Goal: Information Seeking & Learning: Learn about a topic

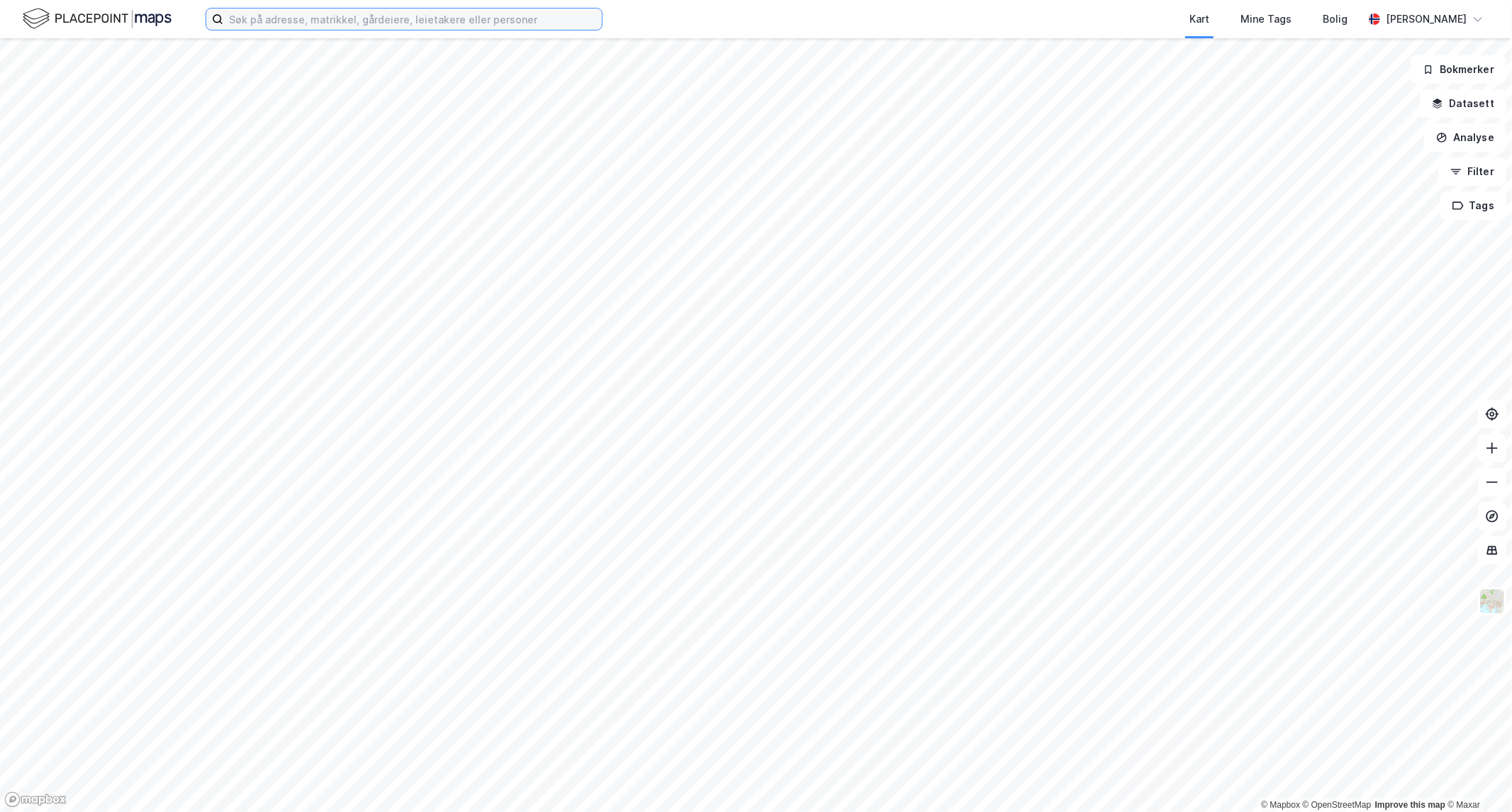
click at [271, 16] on input at bounding box center [413, 19] width 379 height 21
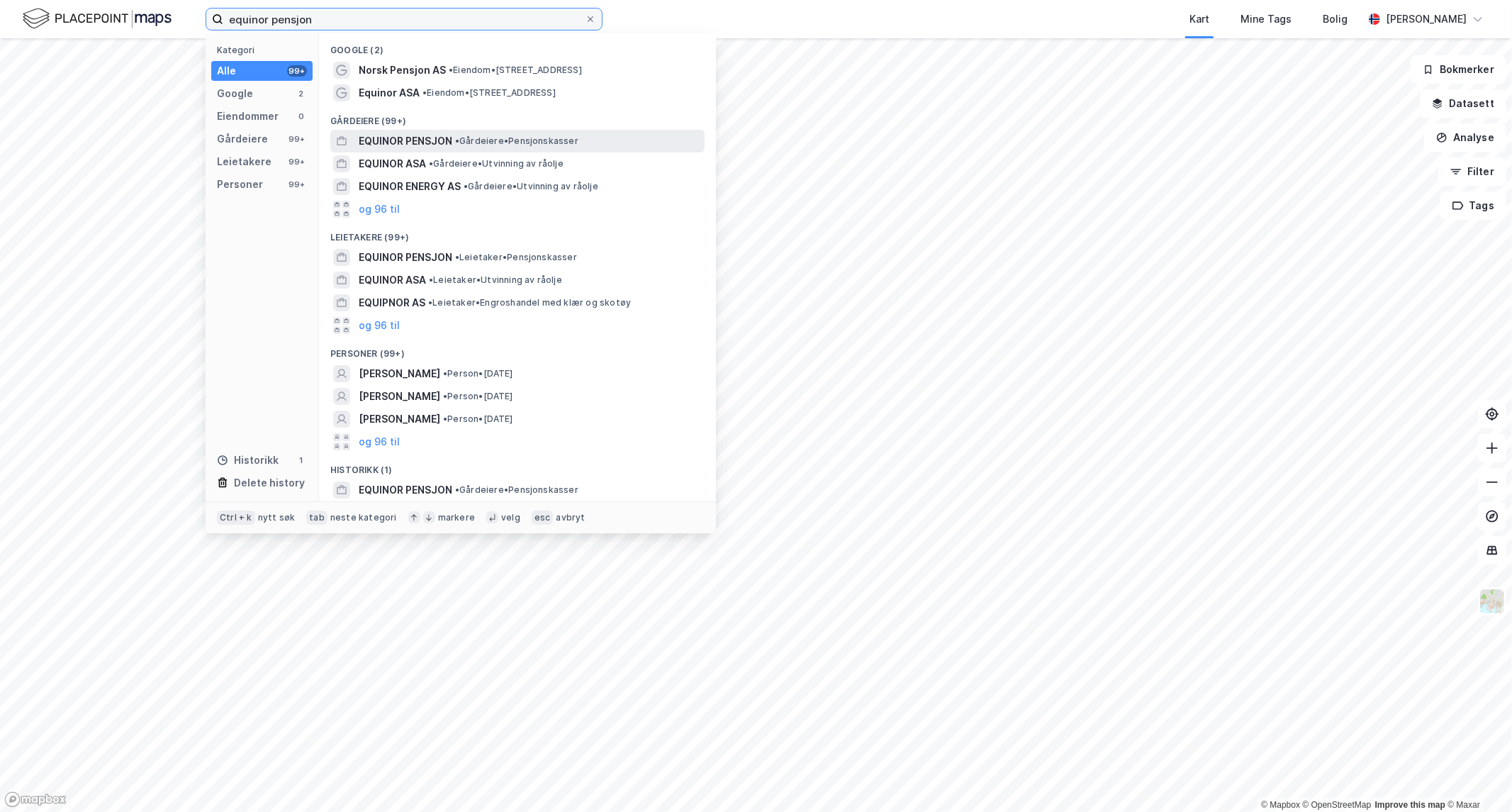
type input "equinor pensjon"
click at [408, 137] on span "EQUINOR PENSJON" at bounding box center [405, 141] width 93 height 17
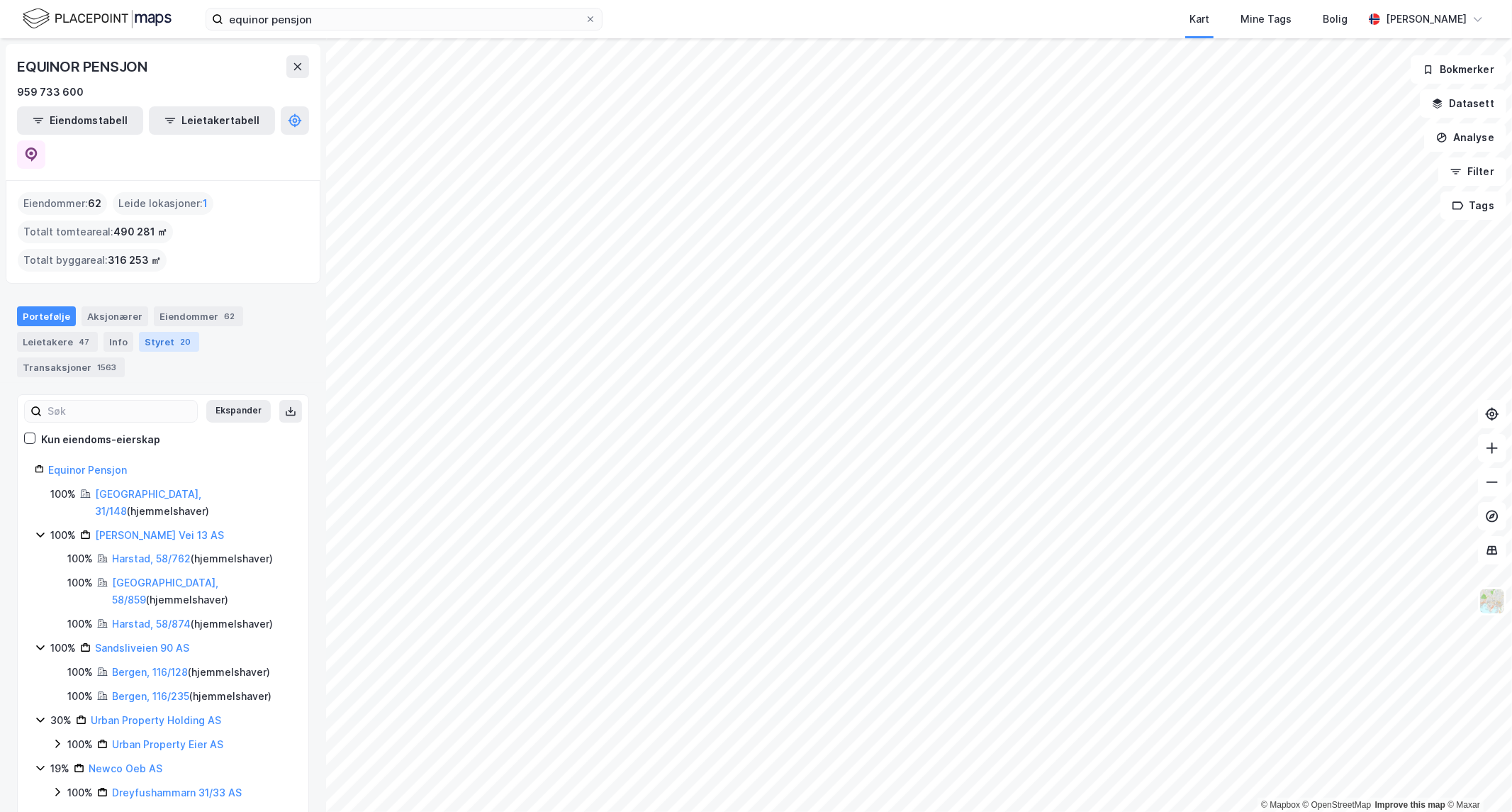
click at [146, 332] on div "Styret 20" at bounding box center [168, 342] width 60 height 20
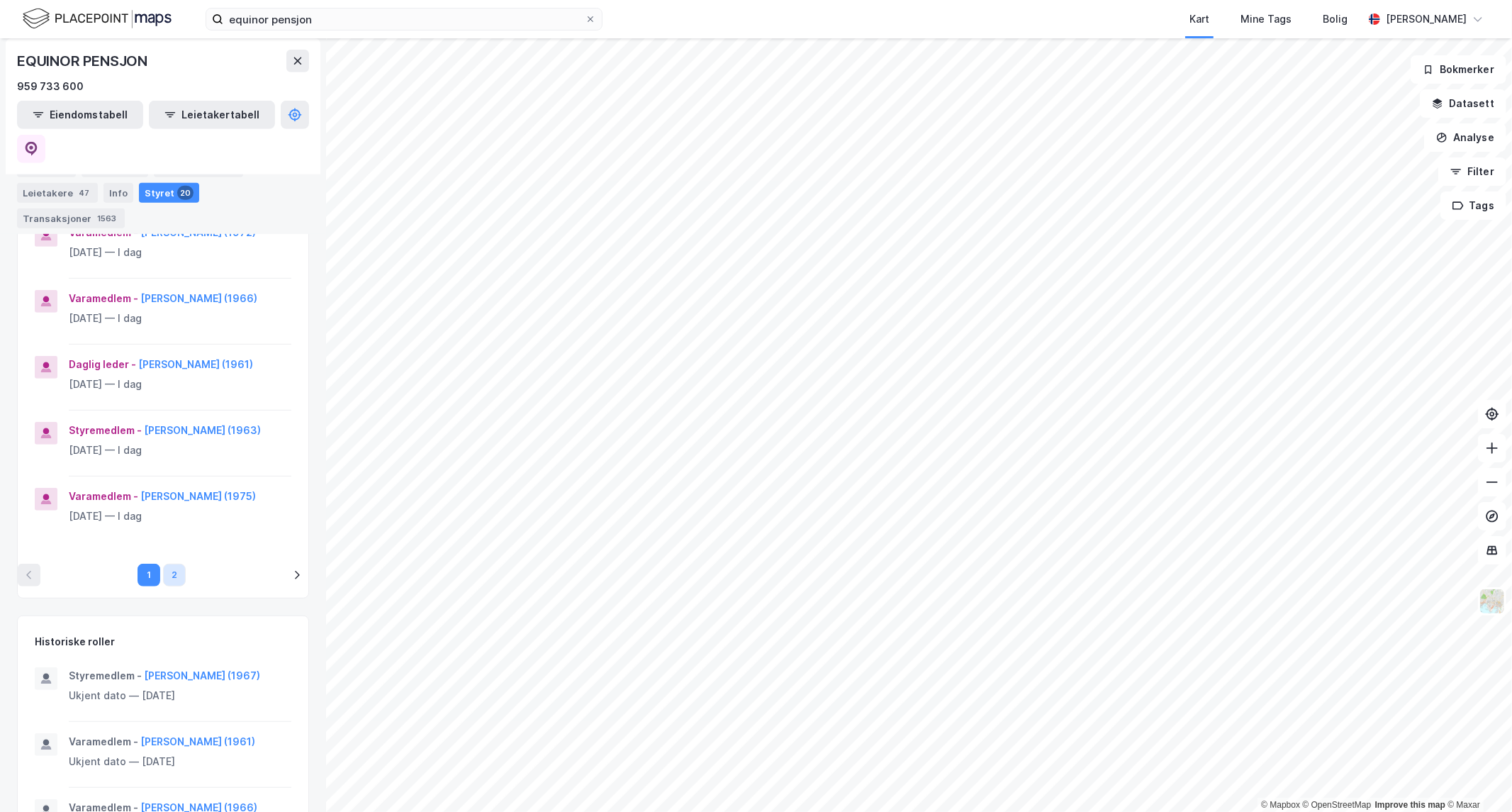
click at [168, 586] on button "2" at bounding box center [174, 575] width 23 height 23
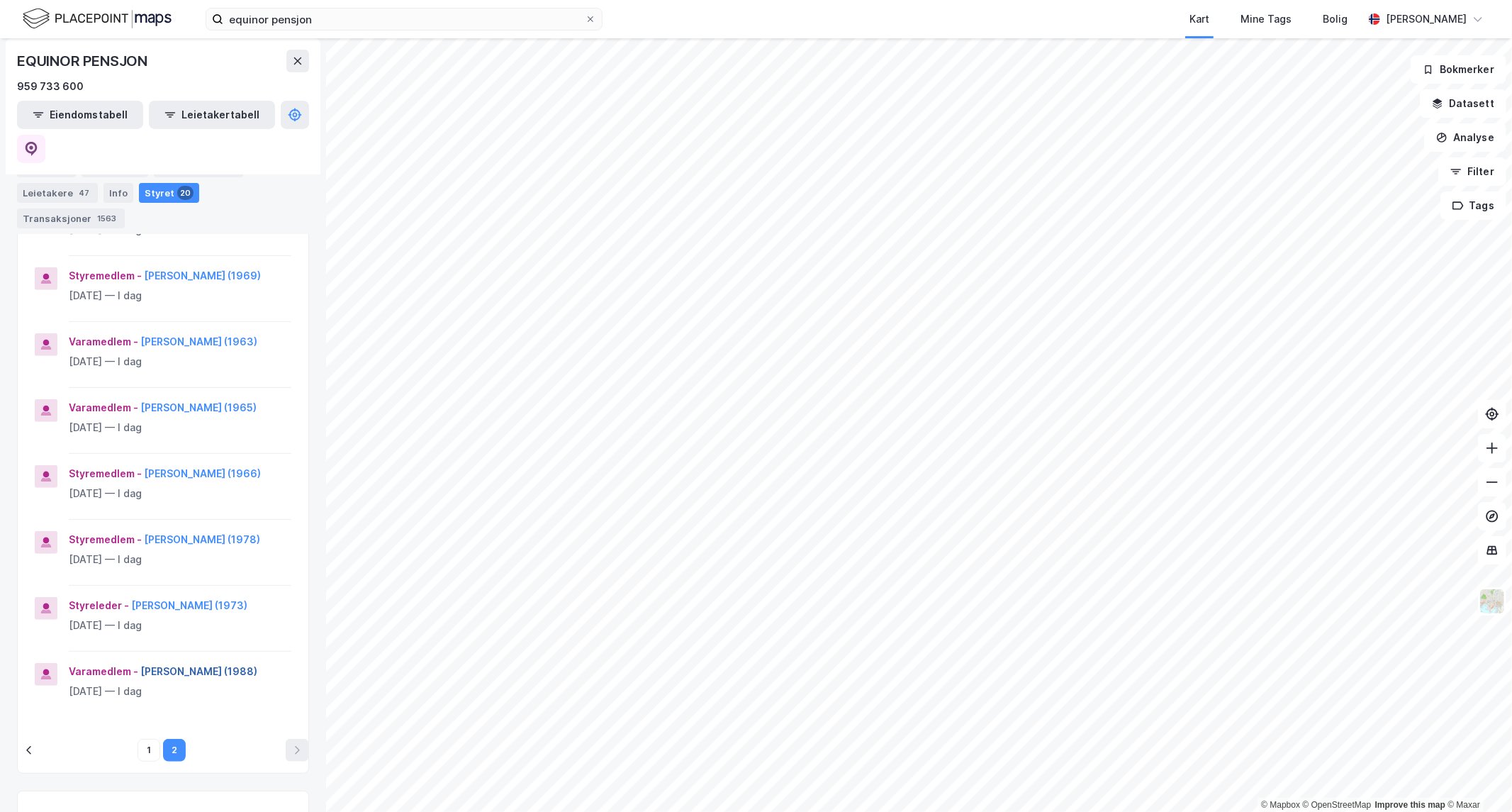
scroll to position [376, 0]
click at [143, 761] on button "1" at bounding box center [148, 749] width 23 height 23
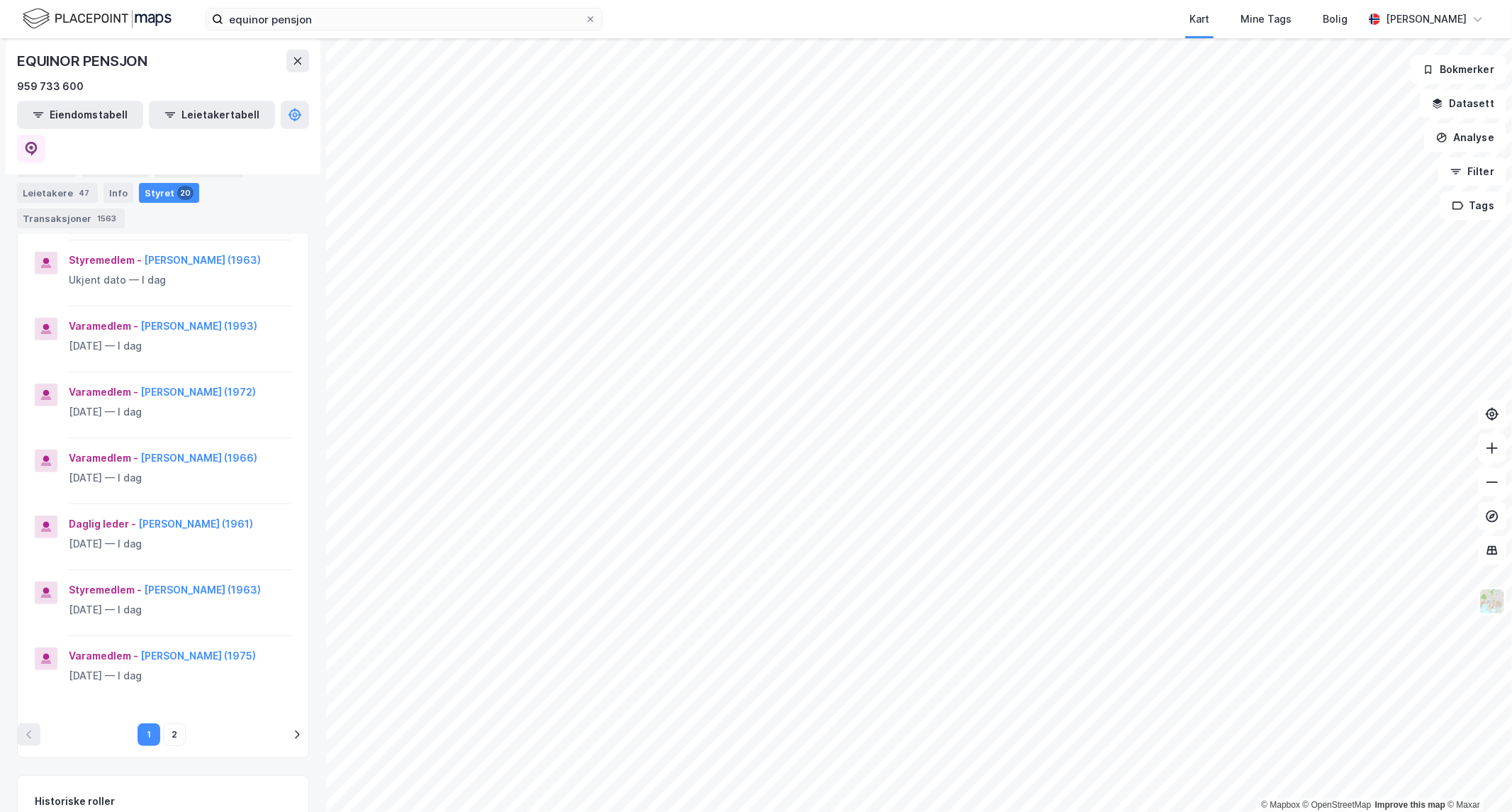
scroll to position [392, 0]
click at [166, 745] on button "2" at bounding box center [174, 734] width 23 height 23
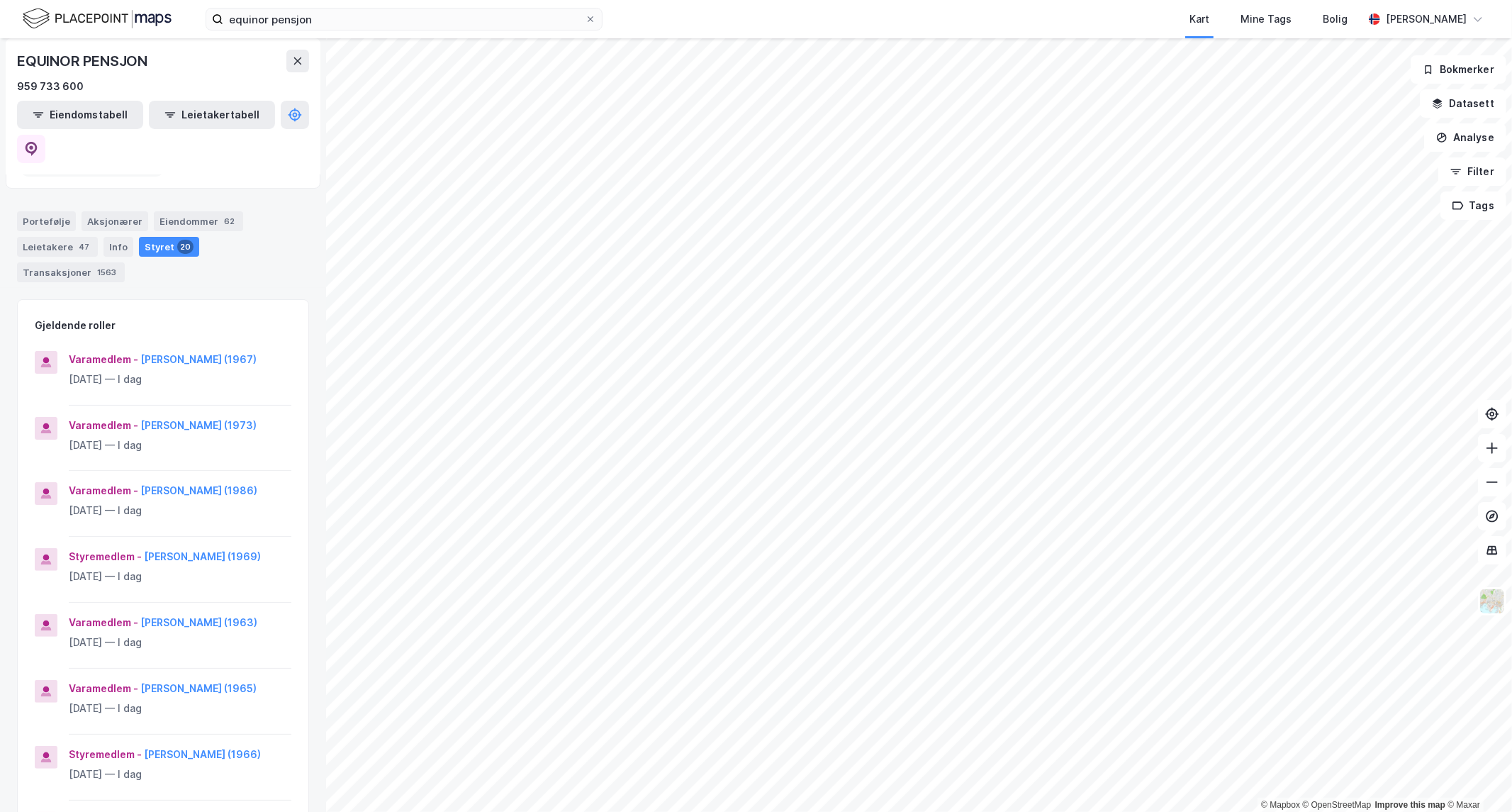
scroll to position [0, 0]
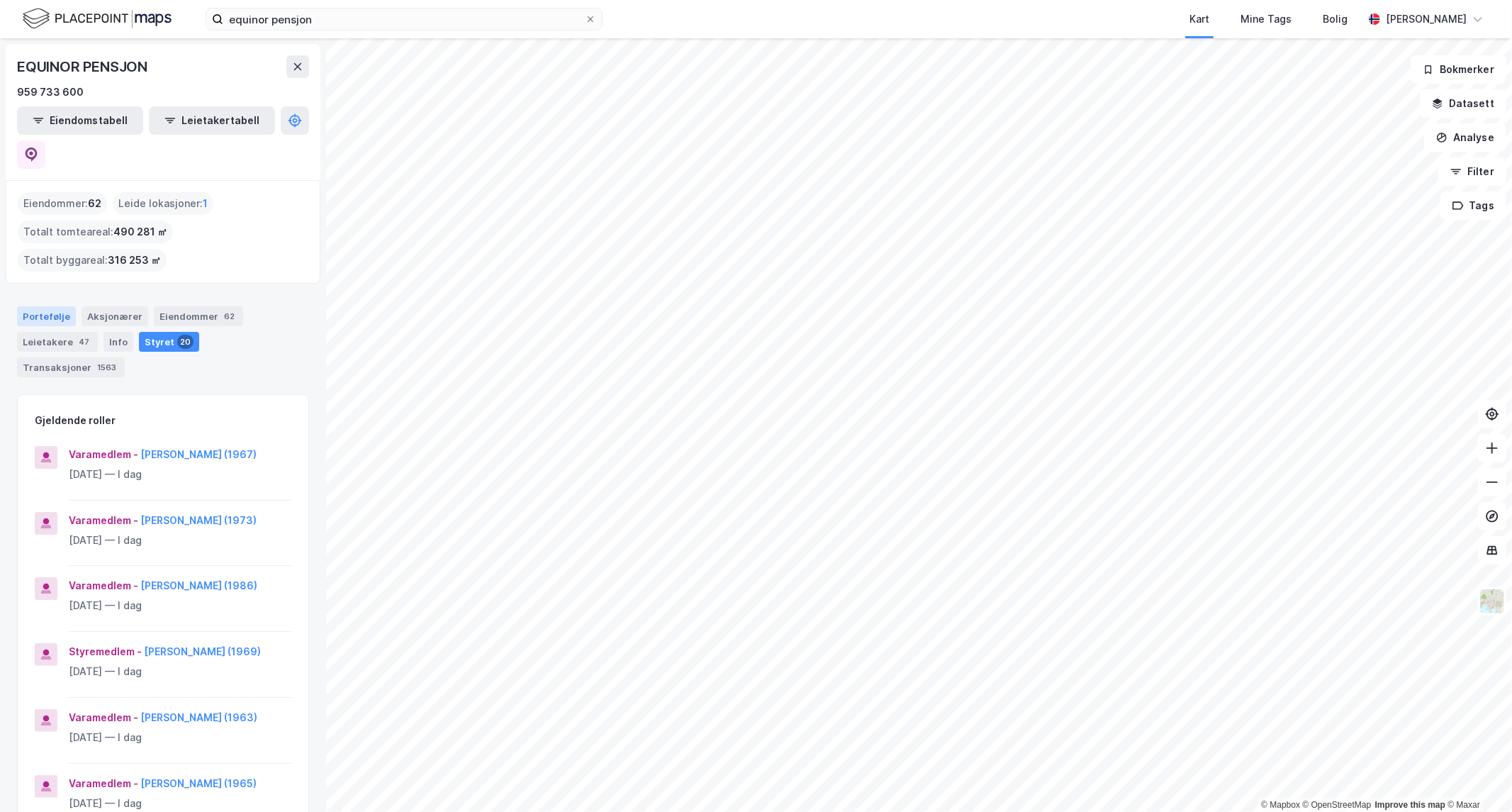
click at [37, 307] on div "Portefølje" at bounding box center [47, 316] width 59 height 20
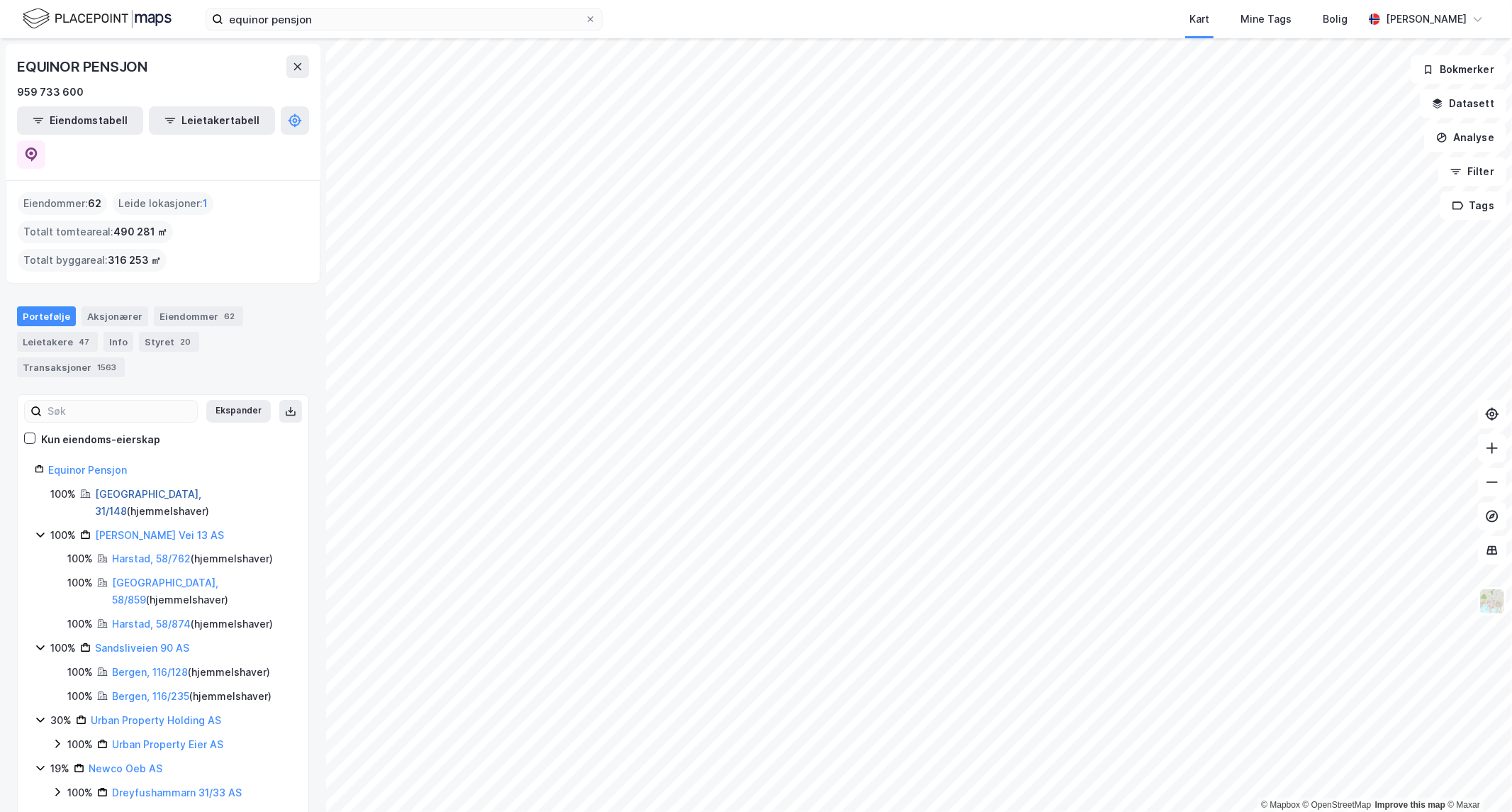
click at [138, 487] on link "[GEOGRAPHIC_DATA], 31/148" at bounding box center [148, 502] width 107 height 30
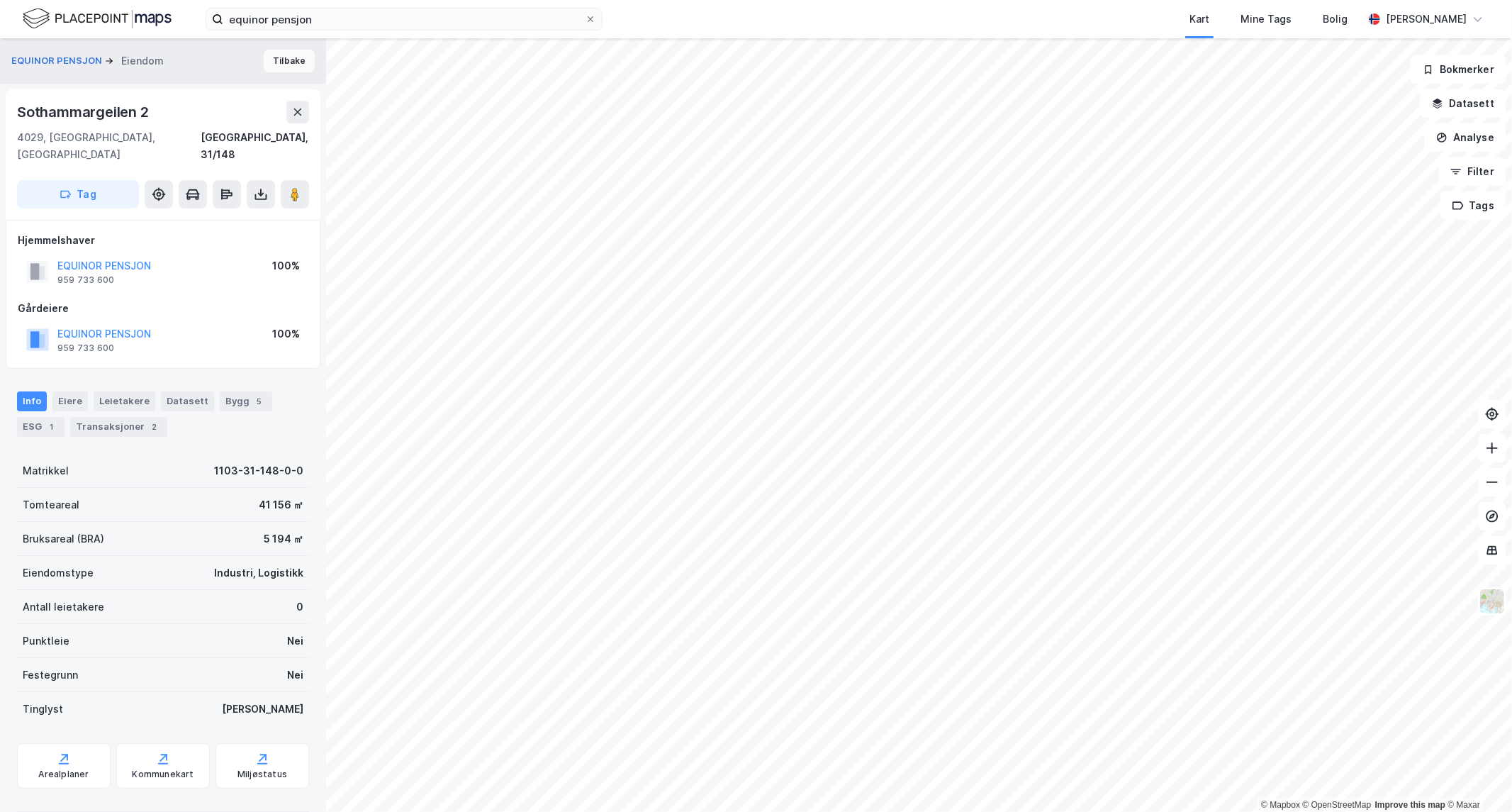
click at [281, 60] on button "Tilbake" at bounding box center [289, 61] width 51 height 23
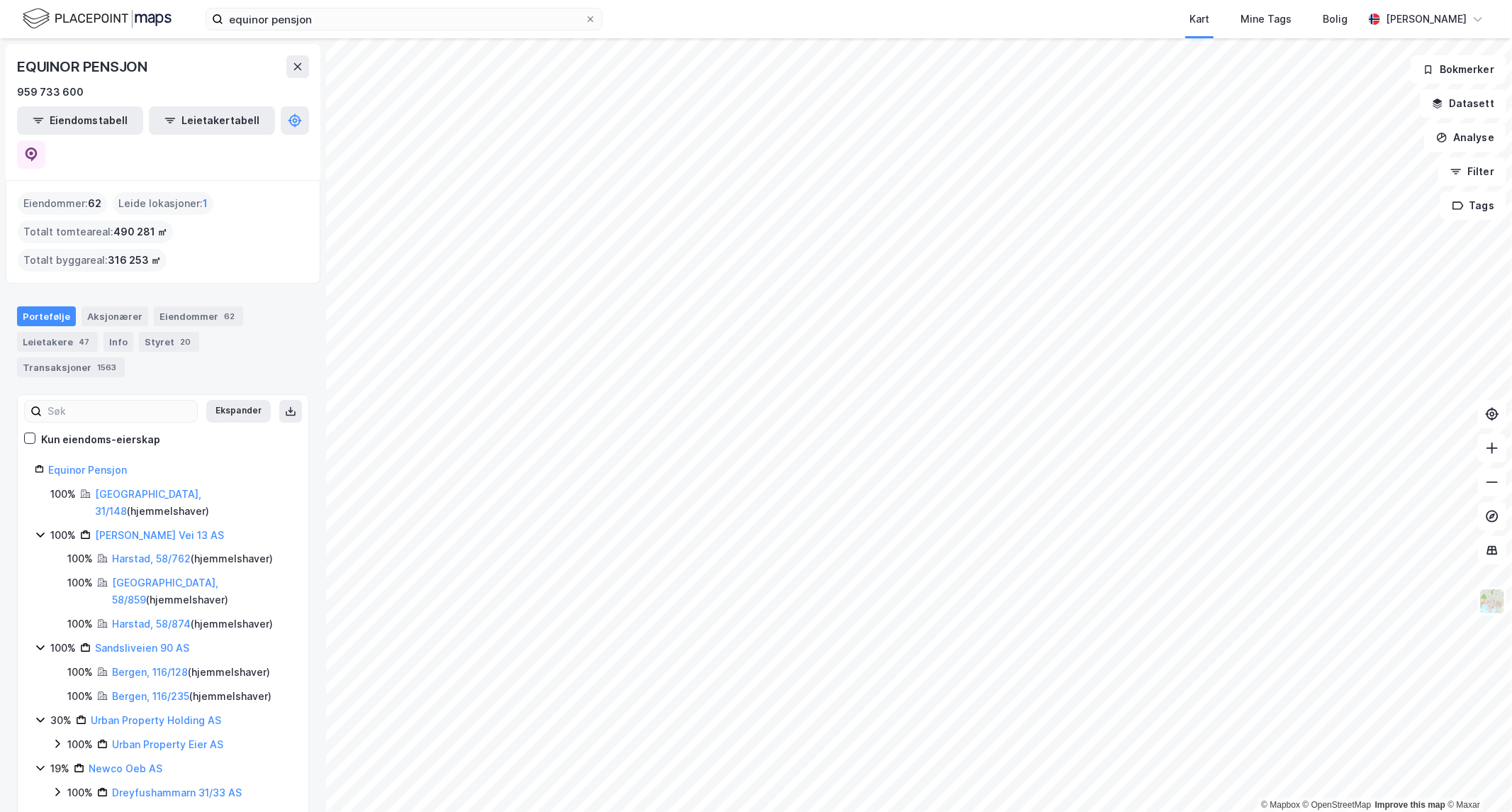
click at [57, 738] on icon at bounding box center [57, 743] width 11 height 11
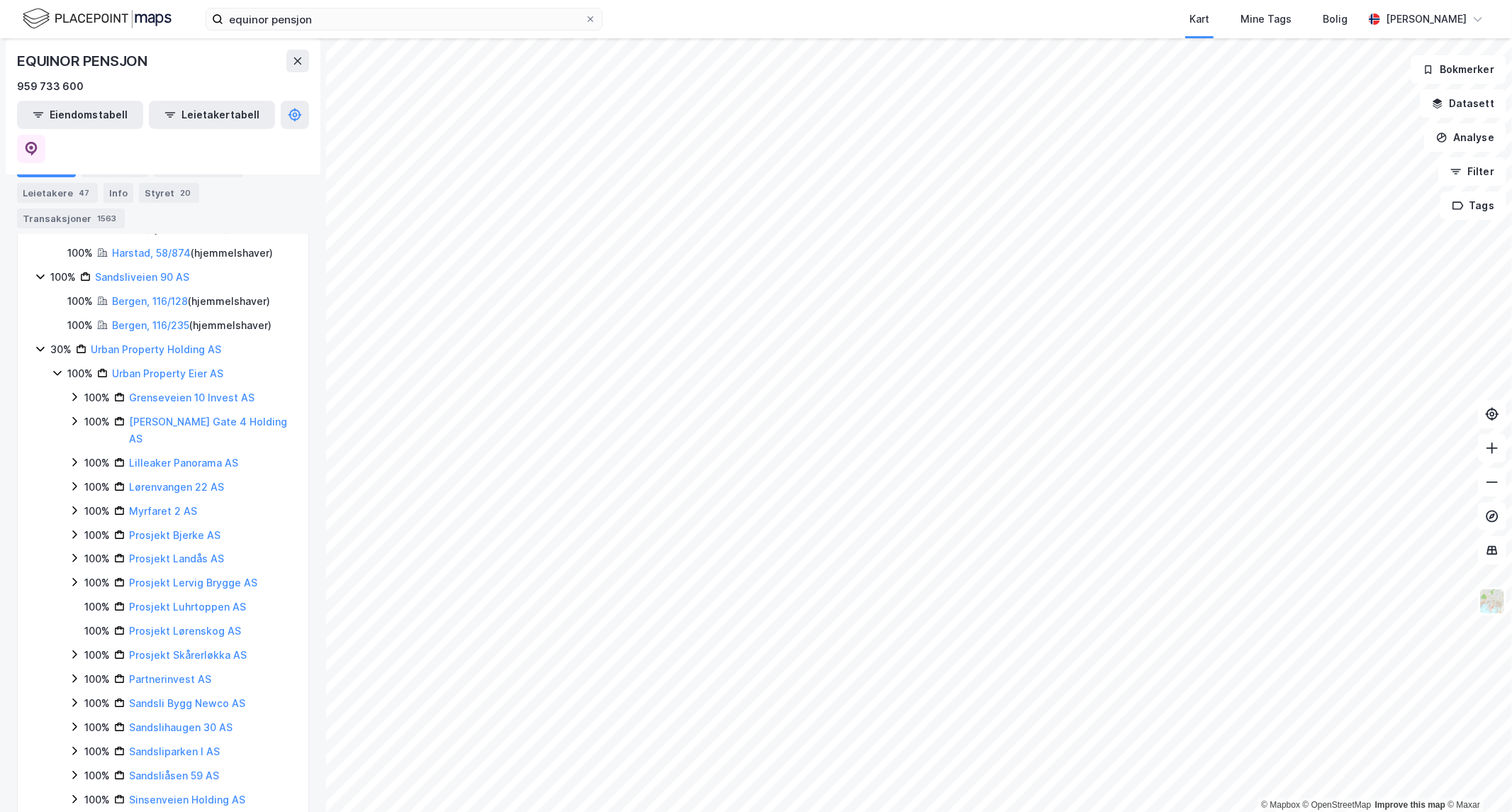
scroll to position [388, 0]
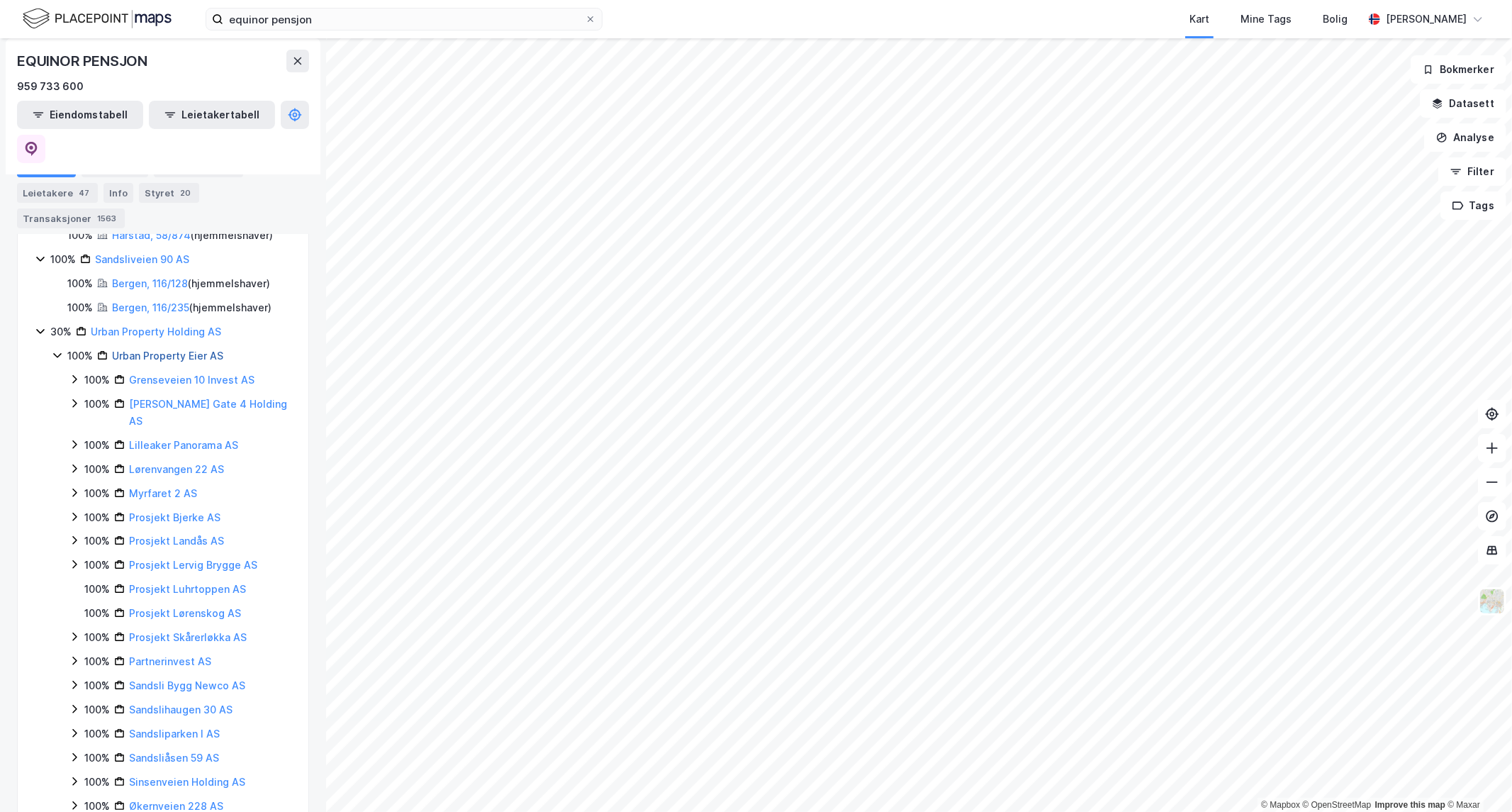
click at [173, 349] on link "Urban Property Eier AS" at bounding box center [167, 355] width 111 height 12
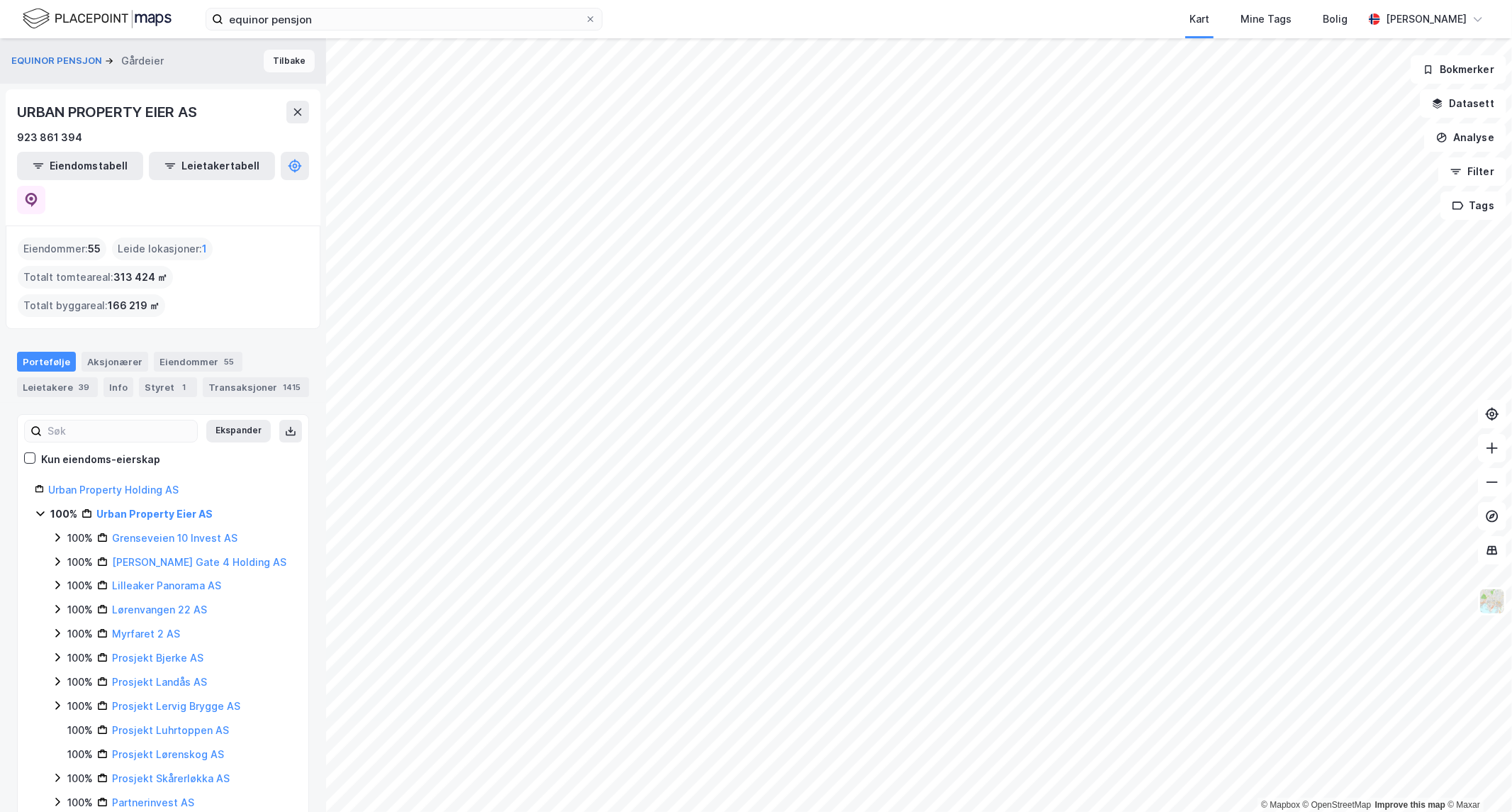
click at [292, 58] on button "Tilbake" at bounding box center [289, 61] width 51 height 23
